Goal: Information Seeking & Learning: Learn about a topic

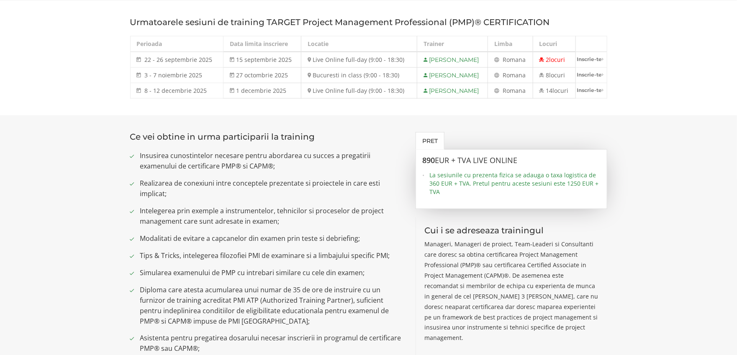
scroll to position [502, 0]
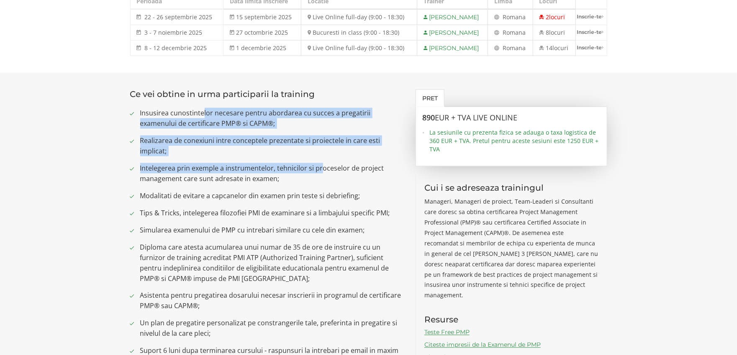
drag, startPoint x: 204, startPoint y: 111, endPoint x: 319, endPoint y: 157, distance: 123.7
click at [319, 157] on ul "Insusirea cunostintelor necesare pentru abordarea cu succes a pregatirii examen…" at bounding box center [266, 275] width 273 height 335
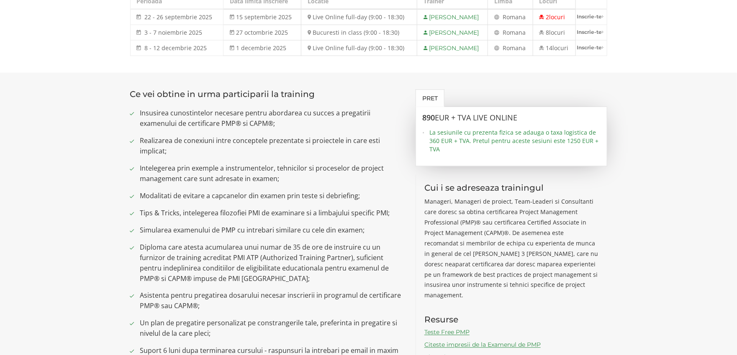
click at [324, 169] on span "Intelegerea prin exemple a instrumentelor, tehnicilor si proceselor de project …" at bounding box center [271, 173] width 263 height 21
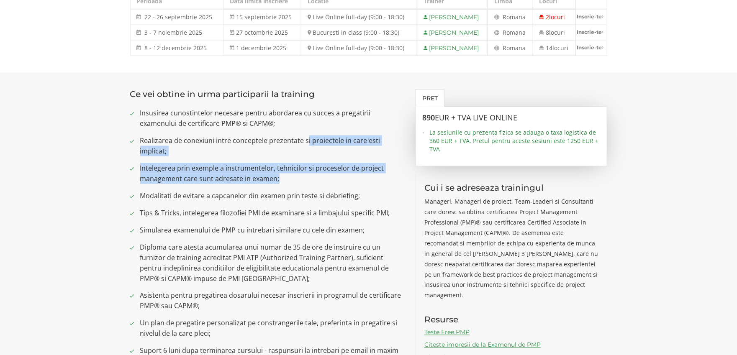
drag, startPoint x: 307, startPoint y: 129, endPoint x: 321, endPoint y: 182, distance: 54.6
click at [321, 182] on ul "Insusirea cunostintelor necesare pentru abordarea cu succes a pregatirii examen…" at bounding box center [266, 275] width 273 height 335
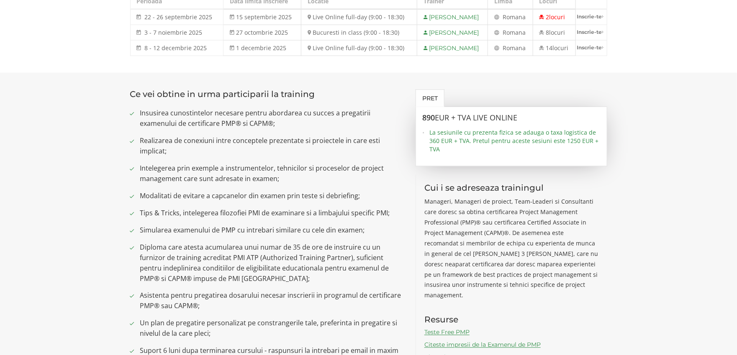
click at [316, 189] on ul "Insusirea cunostintelor necesare pentru abordarea cu succes a pregatirii examen…" at bounding box center [266, 275] width 273 height 335
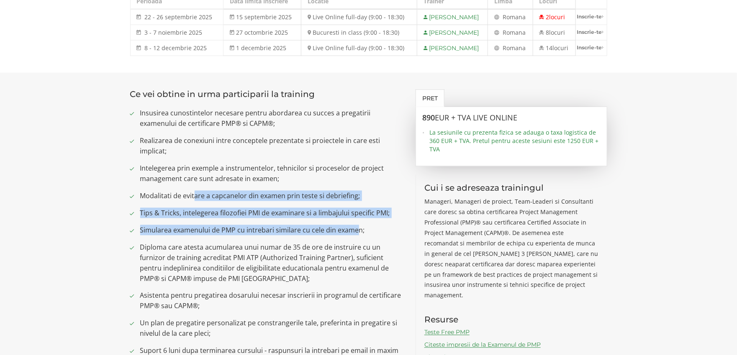
drag, startPoint x: 197, startPoint y: 195, endPoint x: 357, endPoint y: 234, distance: 165.2
click at [357, 232] on ul "Insusirea cunostintelor necesare pentru abordarea cu succes a pregatirii examen…" at bounding box center [266, 275] width 273 height 335
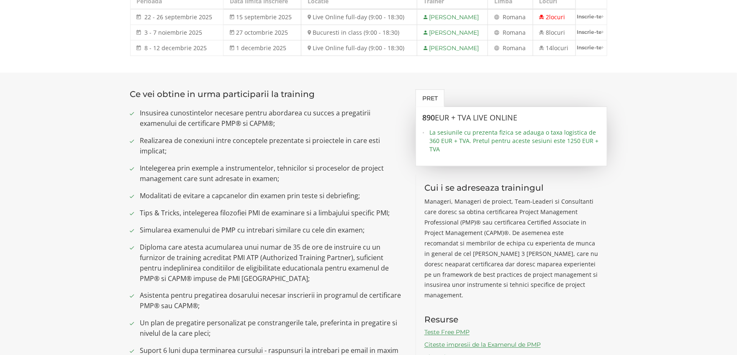
click at [354, 261] on span "Diploma care atesta acumularea unui numar de 35 de ore de instruire cu un furni…" at bounding box center [271, 263] width 263 height 42
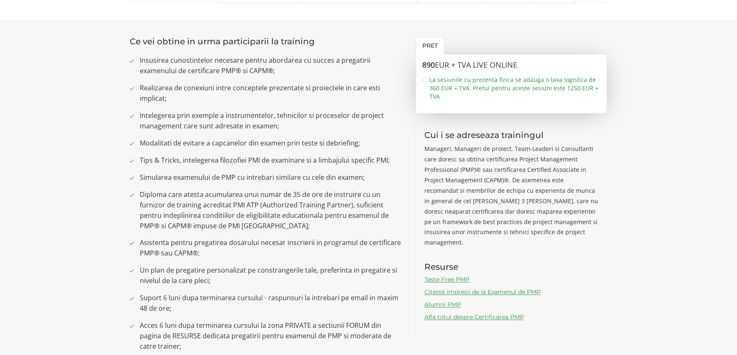
scroll to position [628, 0]
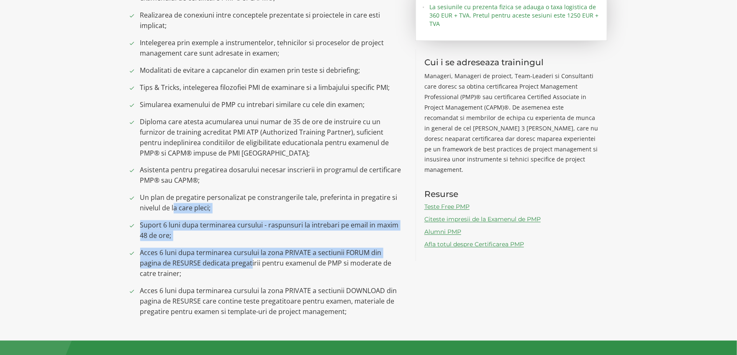
drag, startPoint x: 172, startPoint y: 210, endPoint x: 238, endPoint y: 270, distance: 89.2
click at [230, 268] on ul "Insusirea cunostintelor necesare pentru abordarea cu succes a pregatirii examen…" at bounding box center [266, 149] width 273 height 335
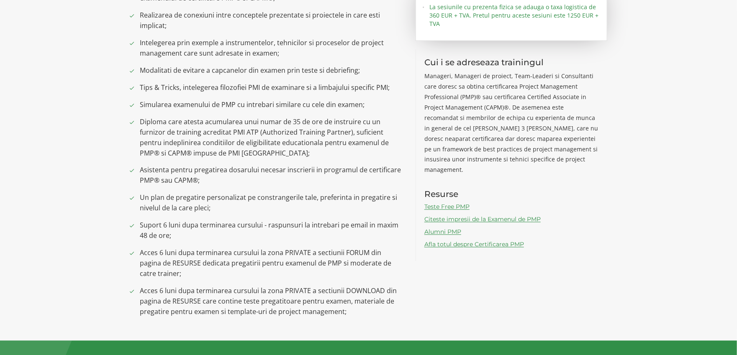
click at [245, 269] on span "Acces 6 luni dupa terminarea cursului la zona PRIVATE a sectiunii FORUM din pag…" at bounding box center [271, 263] width 263 height 31
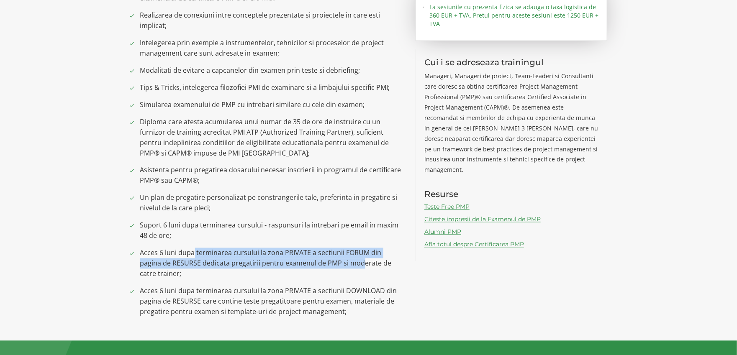
drag, startPoint x: 194, startPoint y: 252, endPoint x: 339, endPoint y: 265, distance: 145.8
click at [339, 265] on span "Acces 6 luni dupa terminarea cursului la zona PRIVATE a sectiunii FORUM din pag…" at bounding box center [271, 263] width 263 height 31
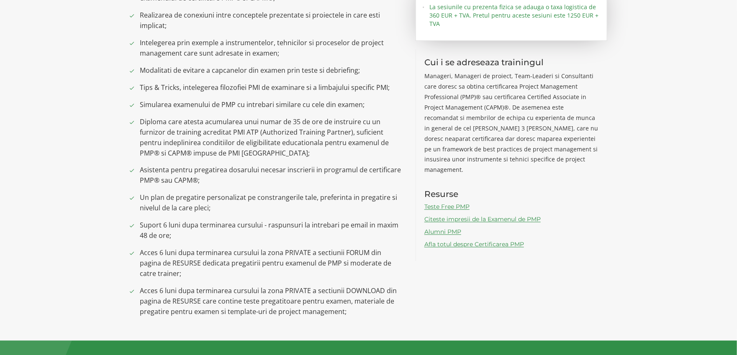
click at [457, 263] on div "Ce vei obtine in urma participarii la training Insusirea cunostintelor necesare…" at bounding box center [369, 144] width 490 height 360
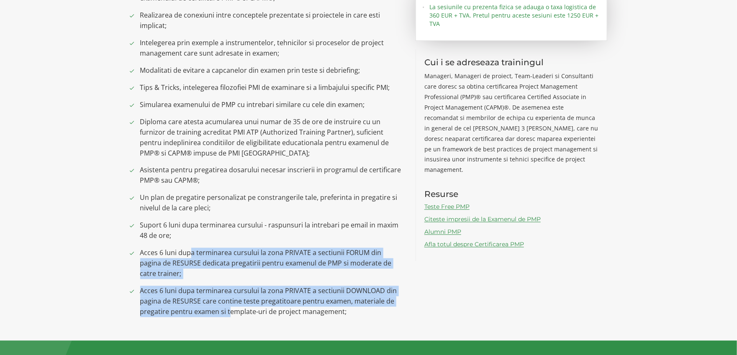
drag, startPoint x: 197, startPoint y: 260, endPoint x: 288, endPoint y: 306, distance: 102.2
click at [229, 308] on ul "Insusirea cunostintelor necesare pentru abordarea cu succes a pregatirii examen…" at bounding box center [266, 149] width 273 height 335
click at [375, 285] on ul "Insusirea cunostintelor necesare pentru abordarea cu succes a pregatirii examen…" at bounding box center [266, 149] width 273 height 335
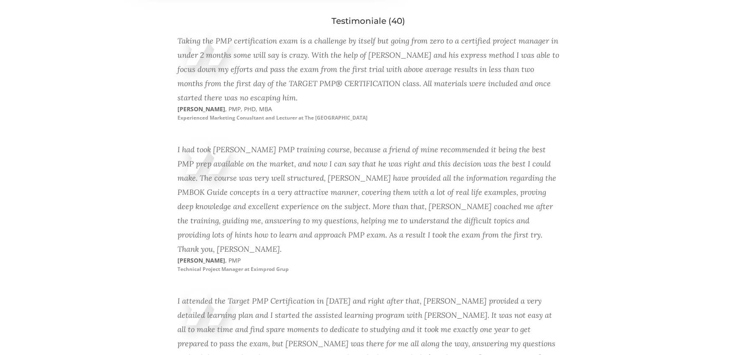
scroll to position [1423, 0]
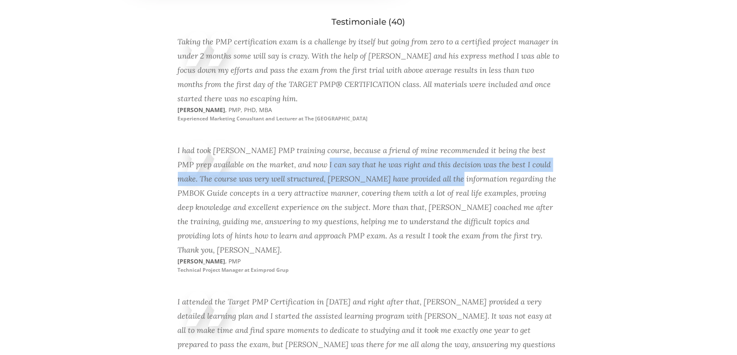
drag, startPoint x: 296, startPoint y: 170, endPoint x: 436, endPoint y: 196, distance: 142.7
click at [436, 196] on div "I had took [PERSON_NAME] PMP training course, because a friend of mine recommen…" at bounding box center [369, 201] width 382 height 114
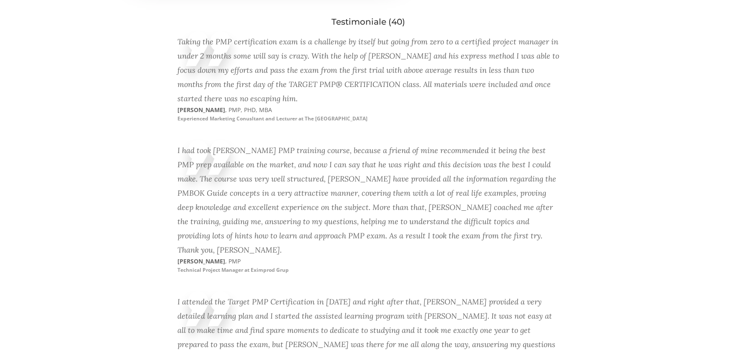
click at [542, 214] on div "I had took [PERSON_NAME] PMP training course, because a friend of mine recommen…" at bounding box center [369, 201] width 382 height 114
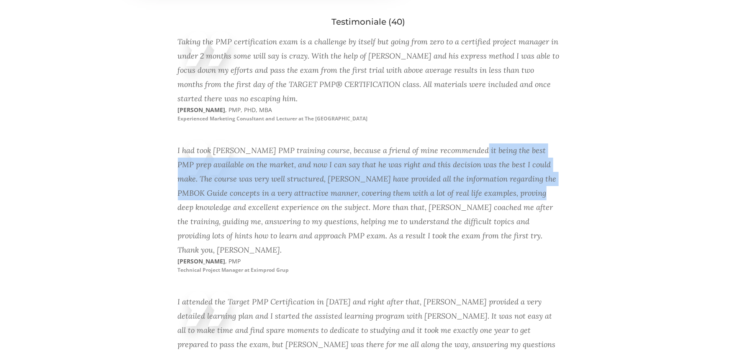
drag, startPoint x: 467, startPoint y: 164, endPoint x: 525, endPoint y: 208, distance: 72.9
click at [504, 204] on div "I had took [PERSON_NAME] PMP training course, because a friend of mine recommen…" at bounding box center [369, 201] width 382 height 114
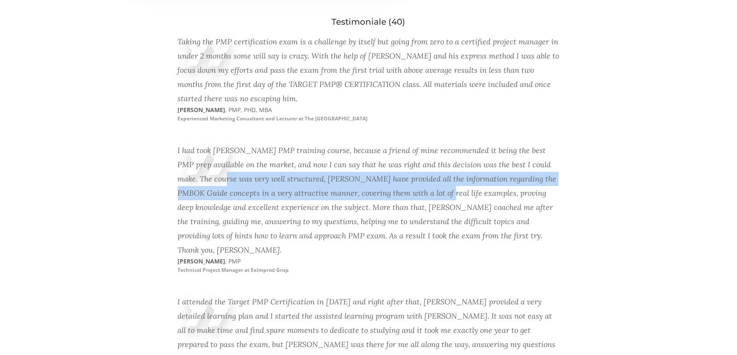
drag, startPoint x: 211, startPoint y: 187, endPoint x: 465, endPoint y: 218, distance: 255.5
click at [419, 205] on div "I had took [PERSON_NAME] PMP training course, because a friend of mine recommen…" at bounding box center [369, 201] width 382 height 114
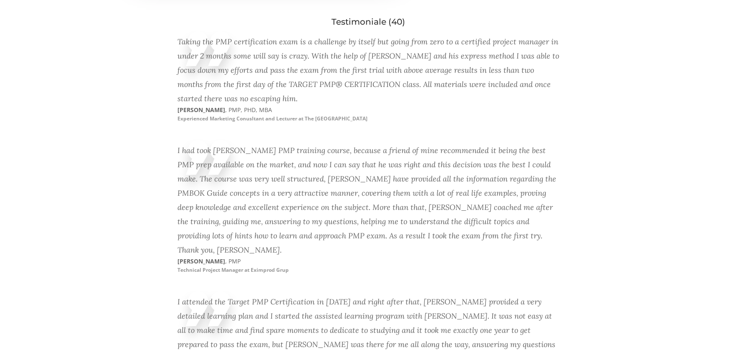
click at [465, 218] on div "I had took [PERSON_NAME] PMP training course, because a friend of mine recommen…" at bounding box center [369, 201] width 382 height 114
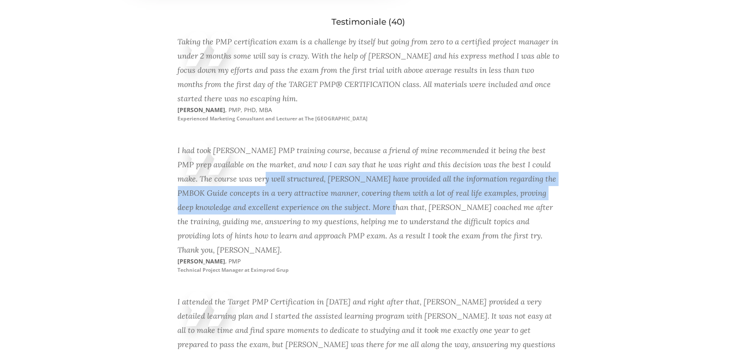
drag, startPoint x: 228, startPoint y: 194, endPoint x: 481, endPoint y: 210, distance: 253.3
click at [407, 221] on div "I had took [PERSON_NAME] PMP training course, because a friend of mine recommen…" at bounding box center [369, 201] width 382 height 114
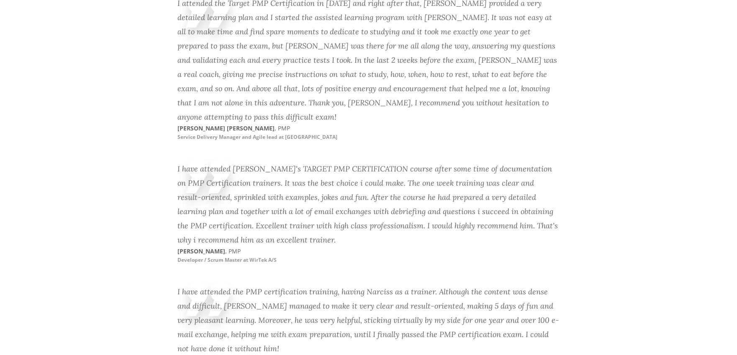
scroll to position [1827, 0]
